Goal: Task Accomplishment & Management: Use online tool/utility

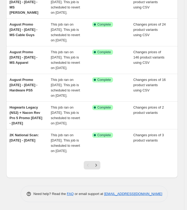
scroll to position [211, 0]
click at [99, 168] on icon "Next" at bounding box center [95, 165] width 5 height 5
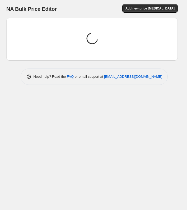
scroll to position [0, 0]
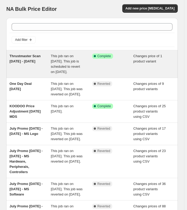
click at [26, 61] on span "Thrustmaster Scan [DATE] - [DATE]" at bounding box center [25, 58] width 31 height 9
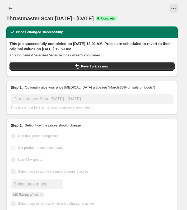
click at [173, 8] on button "View actions for Thrustmaster Scan 22nd August - 2nd September 2025" at bounding box center [173, 8] width 8 height 8
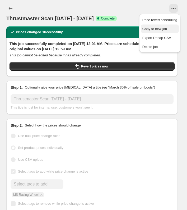
click at [145, 29] on span "Copy to new job" at bounding box center [154, 29] width 25 height 4
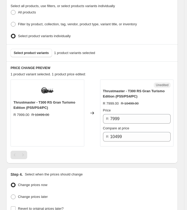
scroll to position [185, 0]
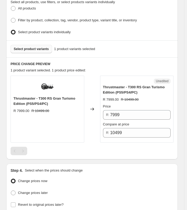
click at [27, 48] on span "Select product variants" at bounding box center [31, 49] width 35 height 4
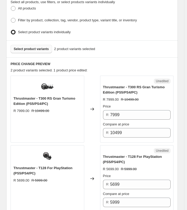
click at [33, 114] on div "Thrustmaster - T300 RS Gran Turismo Edition (PS5/PS4/PC) R 7999.00 R 10499.00" at bounding box center [48, 109] width 74 height 67
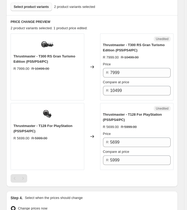
scroll to position [300, 0]
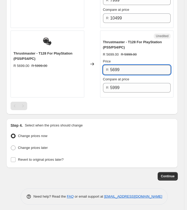
click at [124, 67] on input "5699" at bounding box center [140, 70] width 60 height 10
type input "5"
type input "4499"
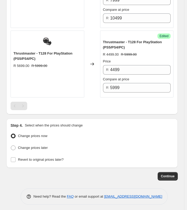
click at [123, 133] on div "Change prices now" at bounding box center [92, 137] width 163 height 8
click at [18, 158] on span "Revert to original prices later?" at bounding box center [41, 160] width 46 height 4
click at [16, 158] on input "Revert to original prices later?" at bounding box center [13, 160] width 5 height 5
checkbox input "true"
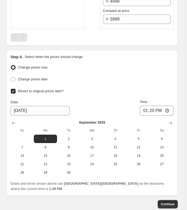
scroll to position [379, 0]
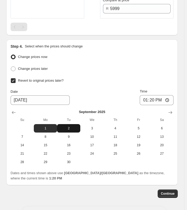
click at [68, 126] on span "2" at bounding box center [68, 128] width 19 height 4
type input "[DATE]"
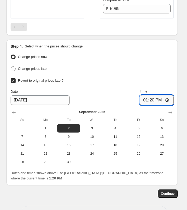
click at [154, 97] on input "13:20" at bounding box center [157, 100] width 34 height 10
type input "23:57"
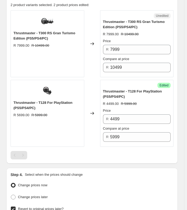
scroll to position [247, 0]
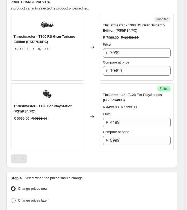
click at [30, 21] on div "Thrustmaster - T300 RS Gran Turismo Edition (PS5/PS4/PC) R 7999.00 R 10499.00" at bounding box center [48, 47] width 74 height 67
click at [165, 17] on span "Unedited" at bounding box center [162, 19] width 13 height 4
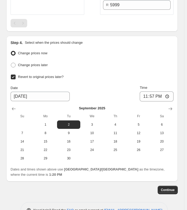
scroll to position [391, 0]
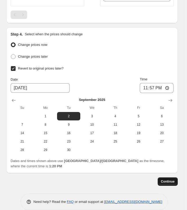
click at [166, 180] on span "Continue" at bounding box center [168, 182] width 14 height 4
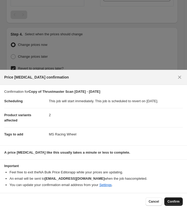
click at [172, 200] on button "Confirm" at bounding box center [173, 202] width 18 height 8
